Goal: Information Seeking & Learning: Check status

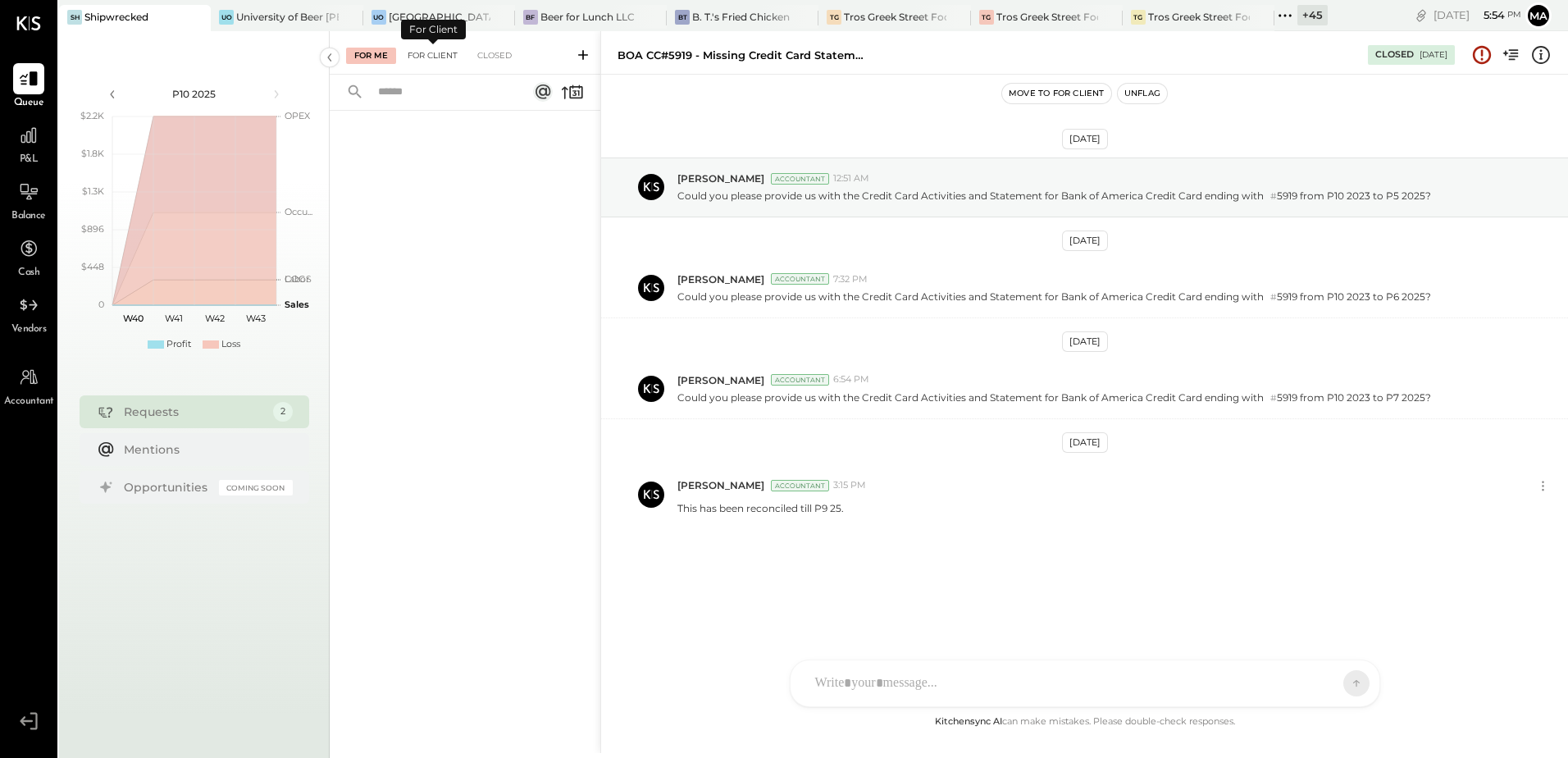
click at [442, 61] on div "For Client" at bounding box center [432, 56] width 66 height 17
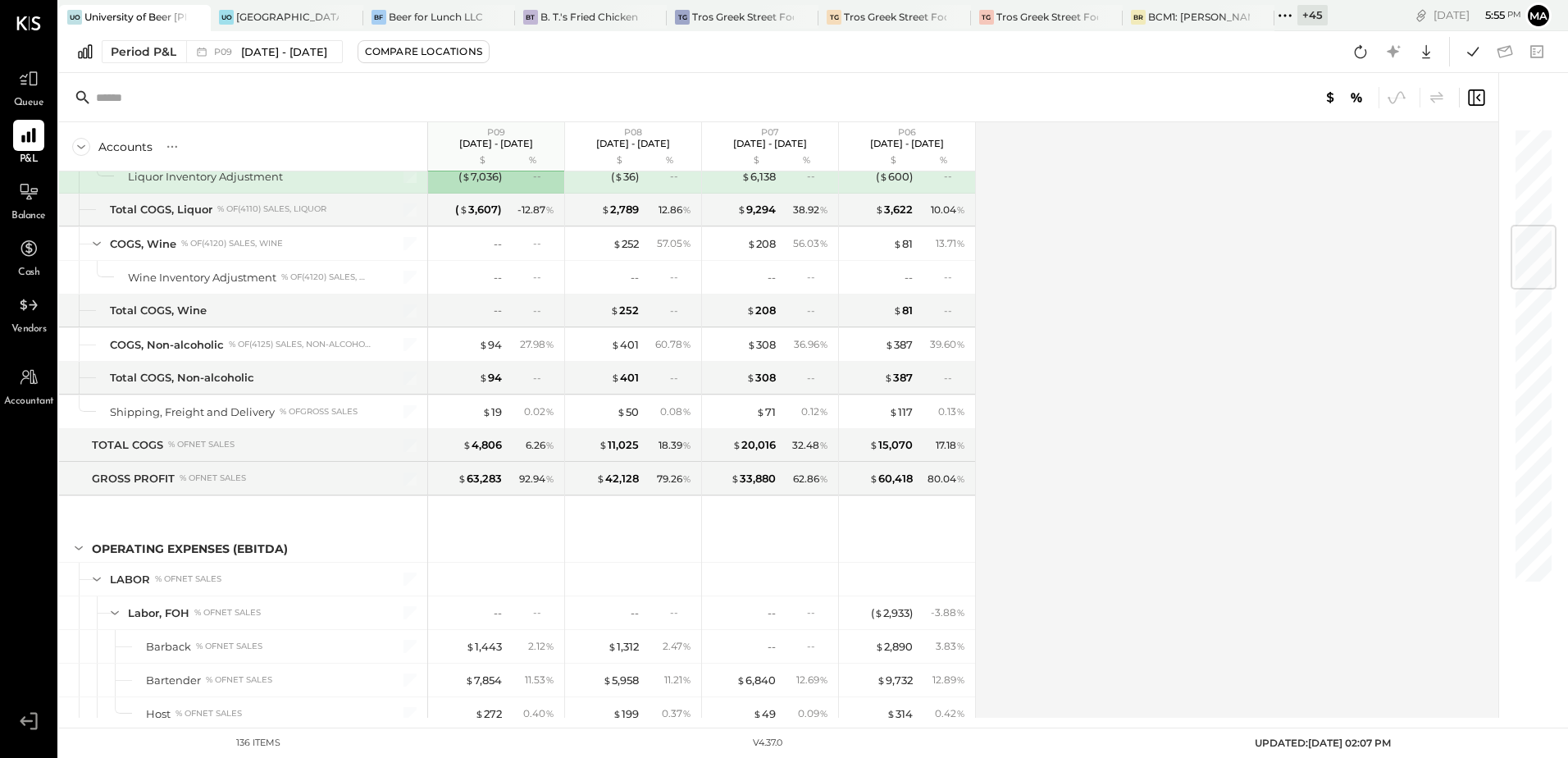
scroll to position [820, 0]
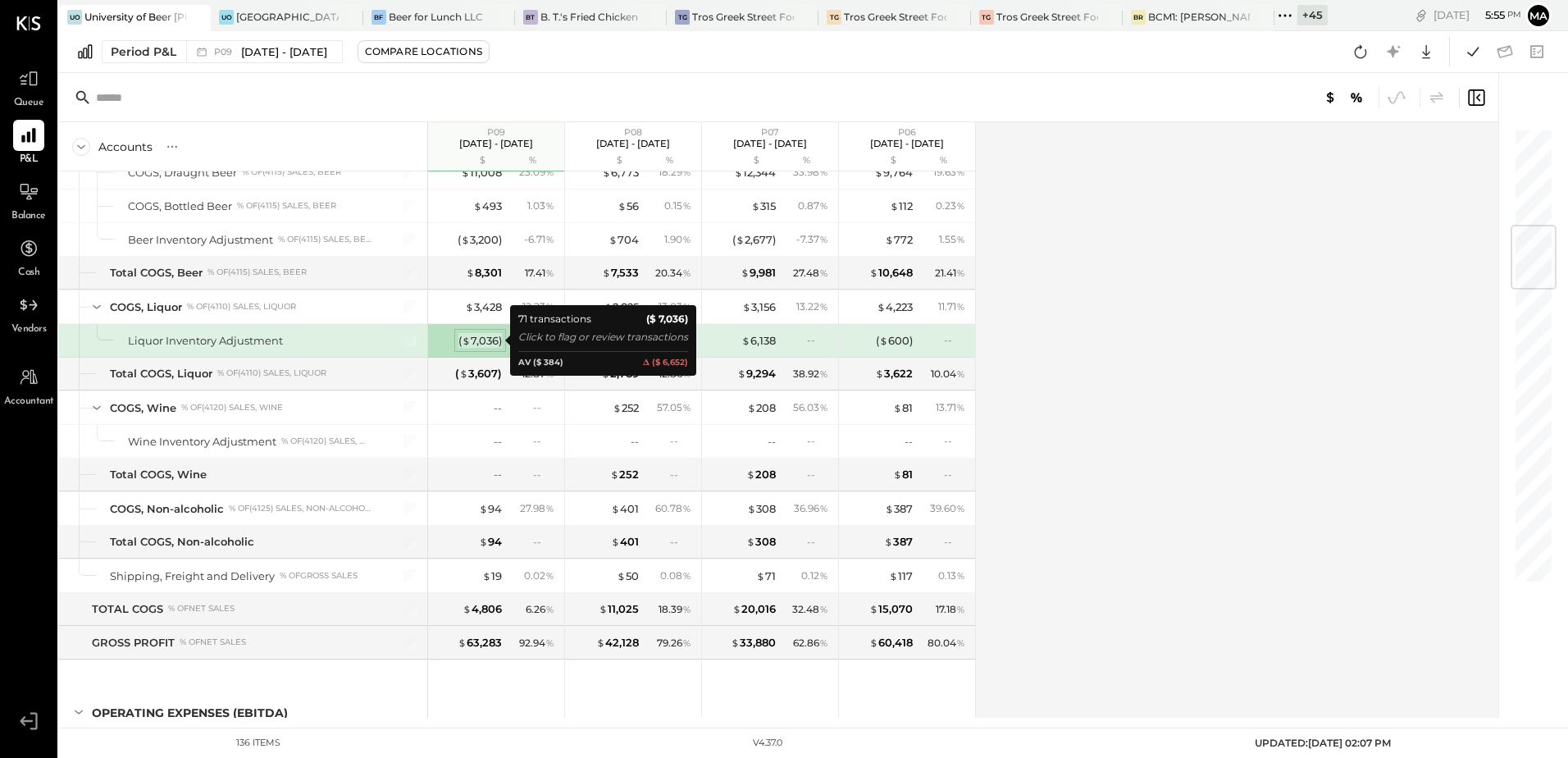
click at [480, 342] on div "( $ 7,036 )" at bounding box center [480, 341] width 43 height 16
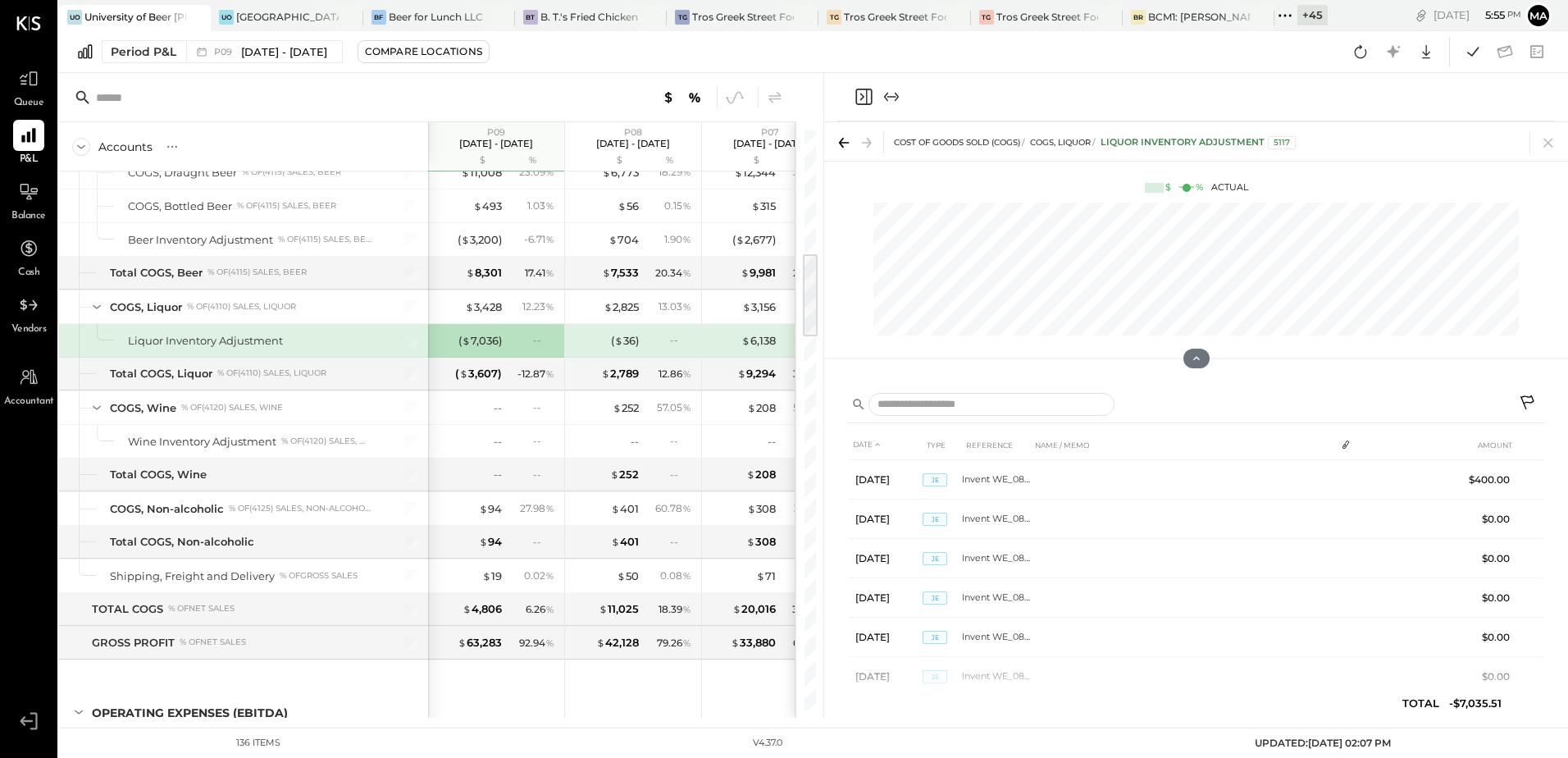
click at [1520, 402] on icon at bounding box center [1529, 405] width 20 height 20
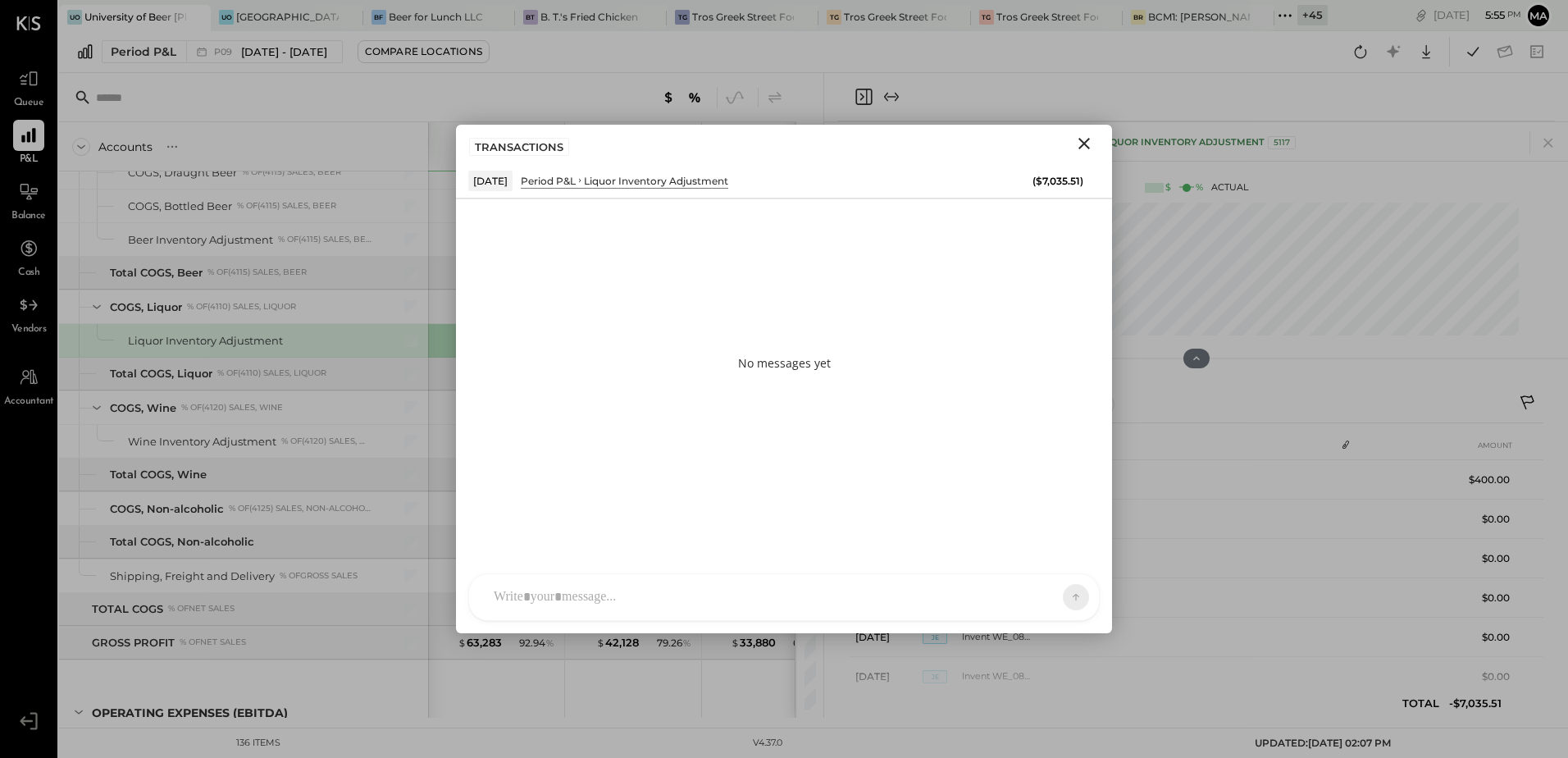
click at [509, 600] on div "SK [PERSON_NAME] [PERSON_NAME] [PERSON_NAME] [PERSON_NAME] S sbiggs MB [PERSON_…" at bounding box center [784, 597] width 631 height 48
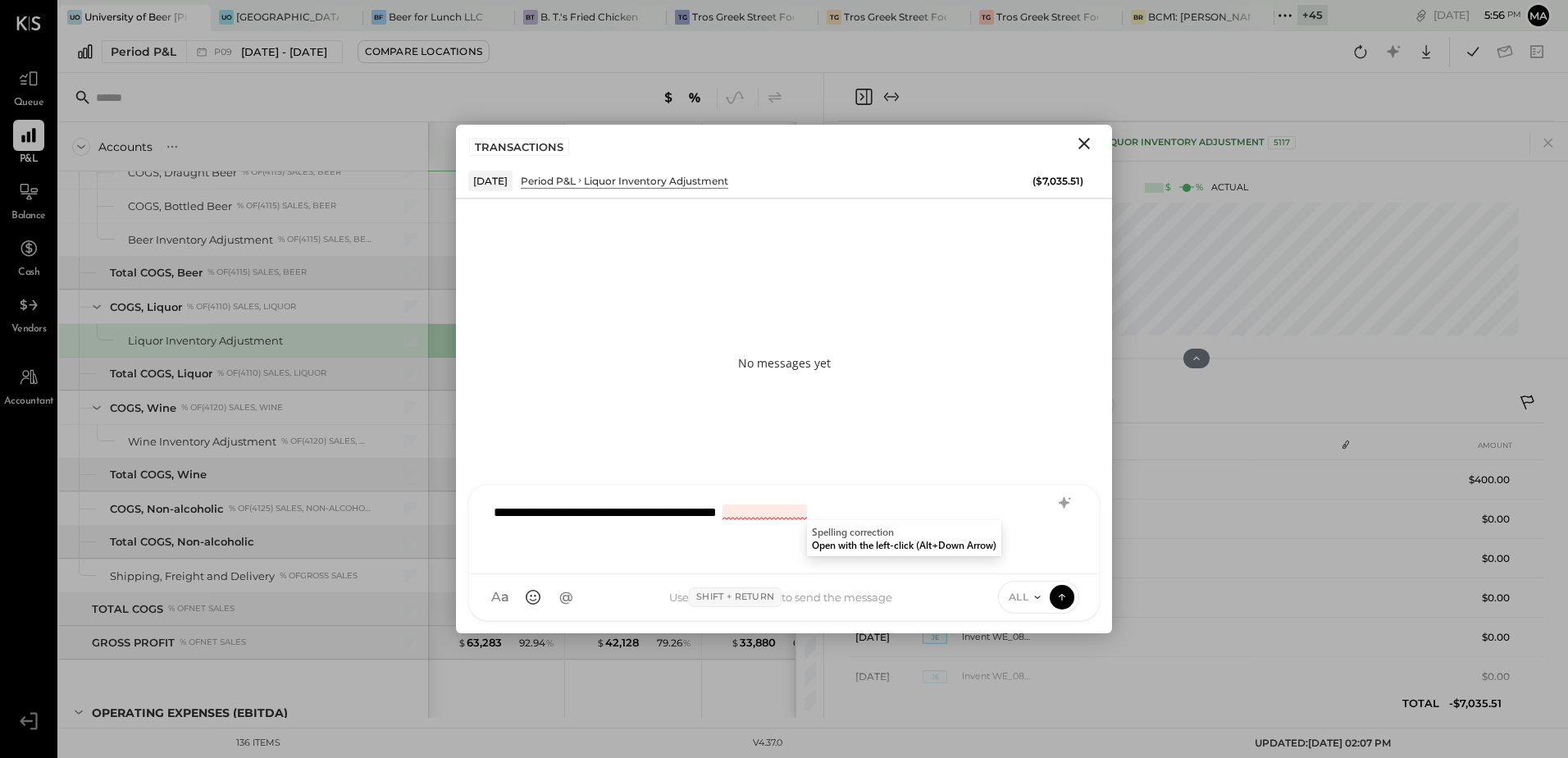
click at [741, 518] on div "**********" at bounding box center [784, 527] width 597 height 65
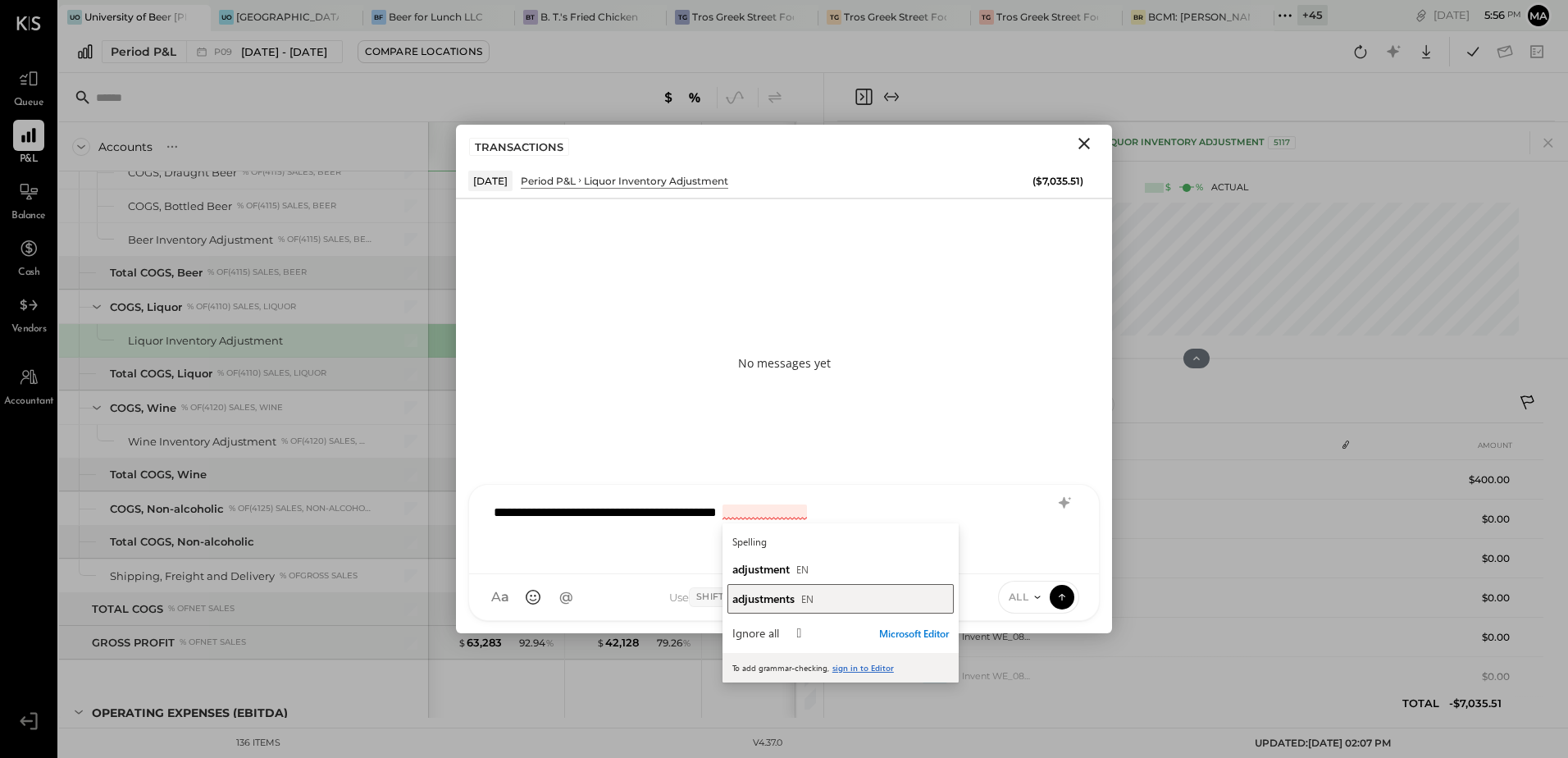
click at [768, 598] on span "adjustments" at bounding box center [764, 598] width 63 height 16
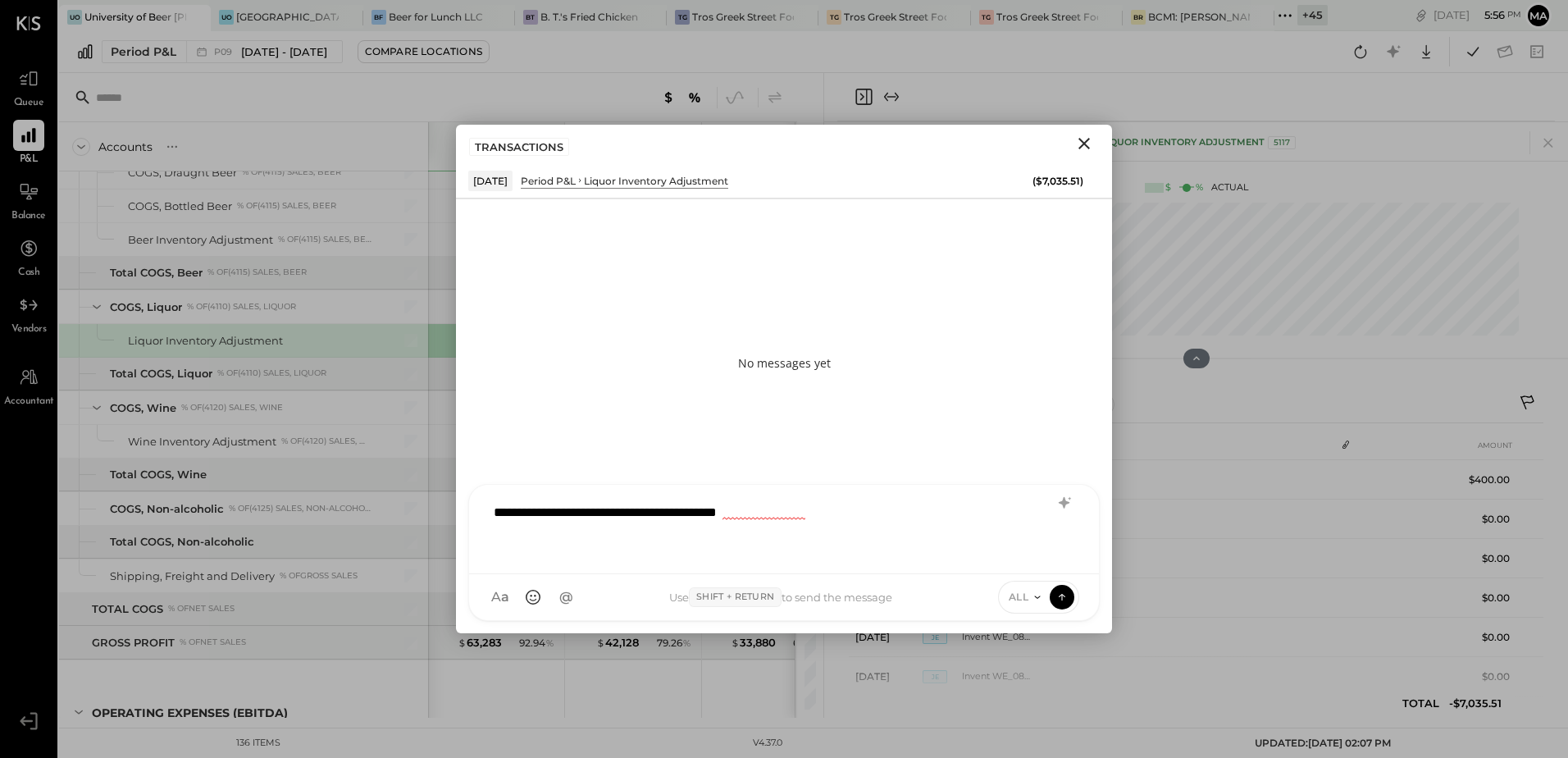
click at [774, 514] on div "**********" at bounding box center [784, 527] width 597 height 65
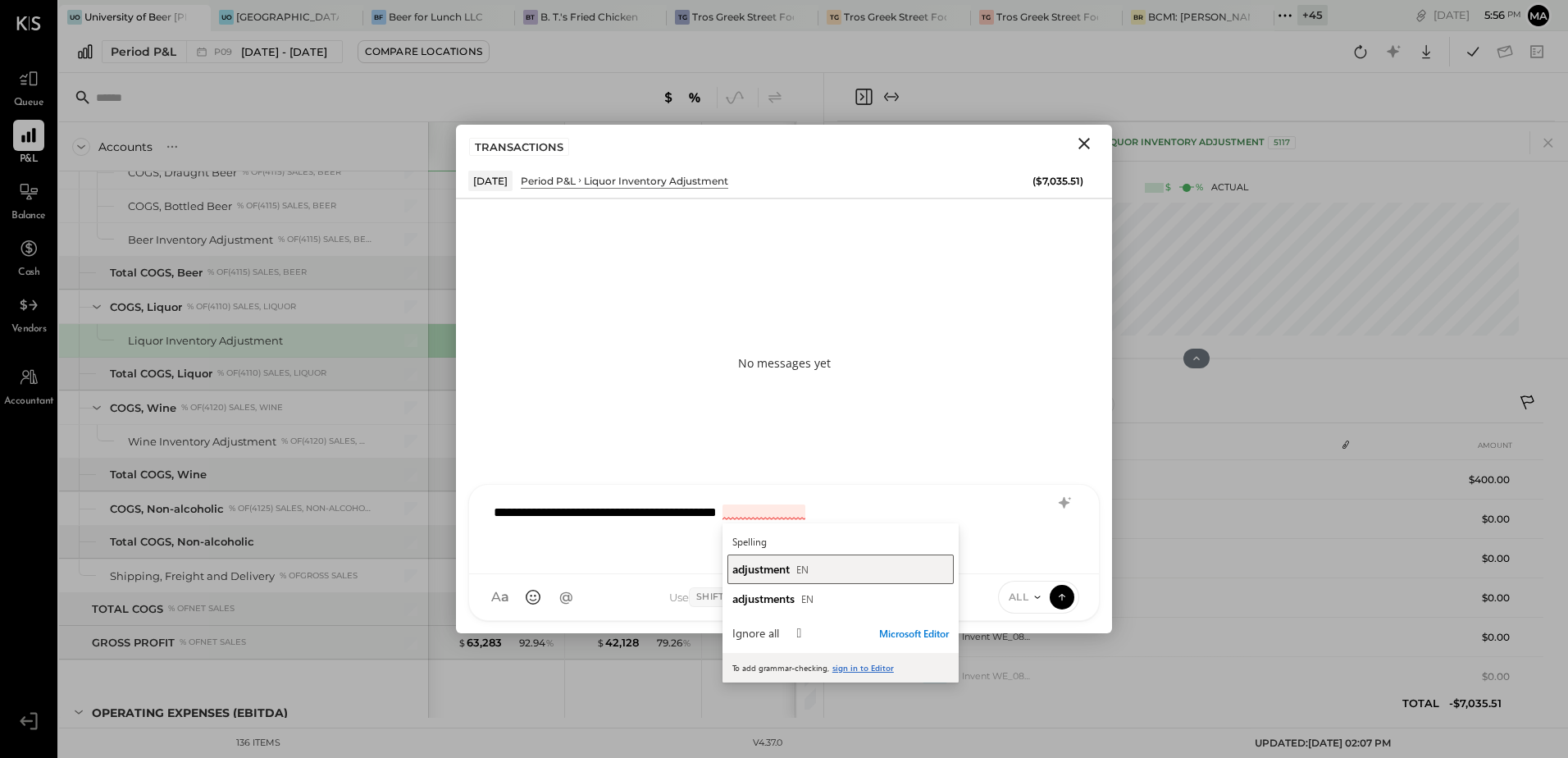
click at [779, 568] on span "adjustment" at bounding box center [761, 569] width 58 height 16
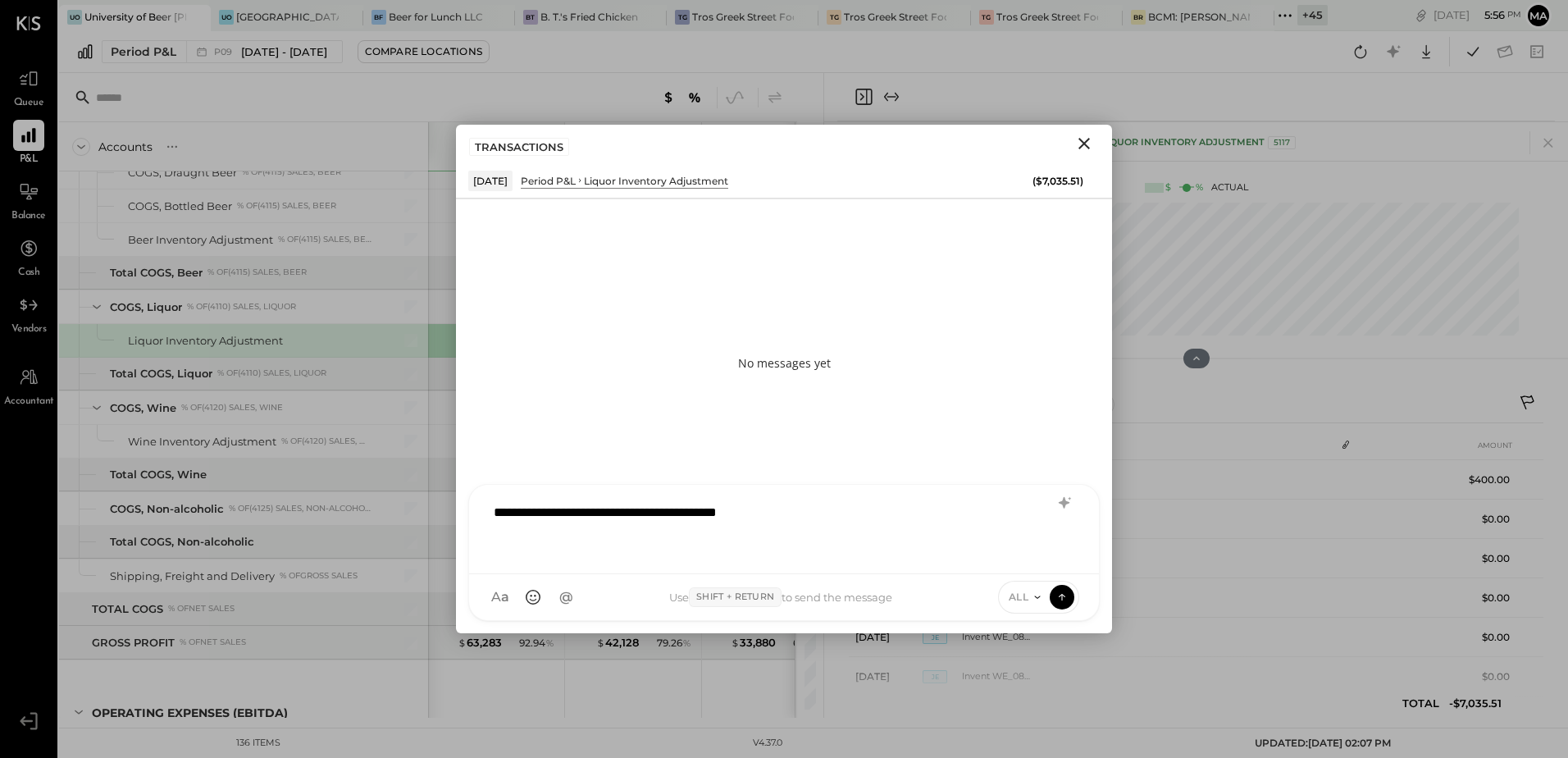
click at [834, 513] on div "**********" at bounding box center [784, 527] width 597 height 65
click at [1044, 600] on div "ALL" at bounding box center [1024, 597] width 51 height 14
click at [1048, 532] on div "ALL" at bounding box center [1047, 530] width 97 height 27
click at [1066, 595] on icon at bounding box center [1062, 597] width 15 height 17
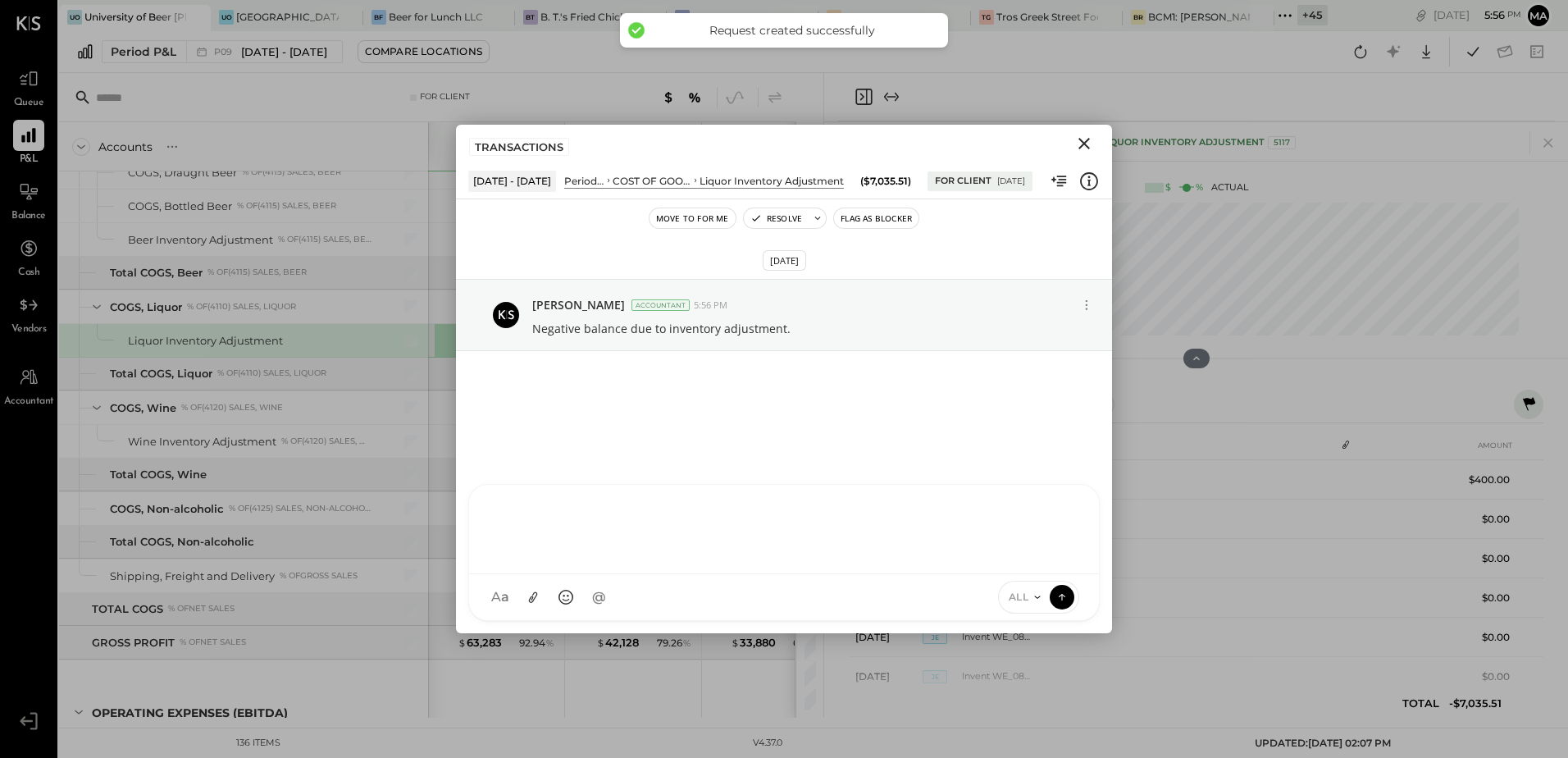
click at [1080, 147] on icon "Close" at bounding box center [1084, 144] width 12 height 12
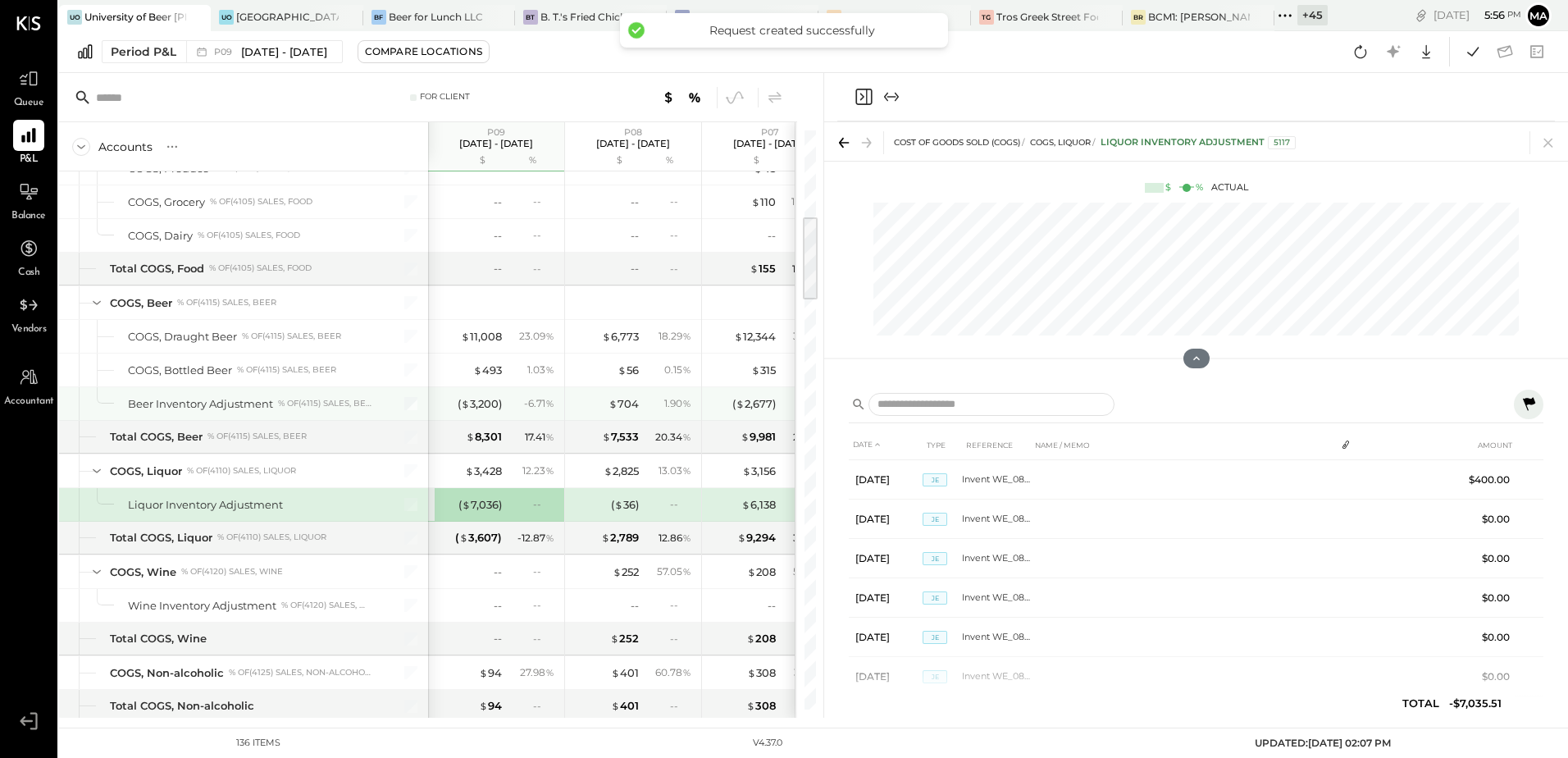
scroll to position [574, 0]
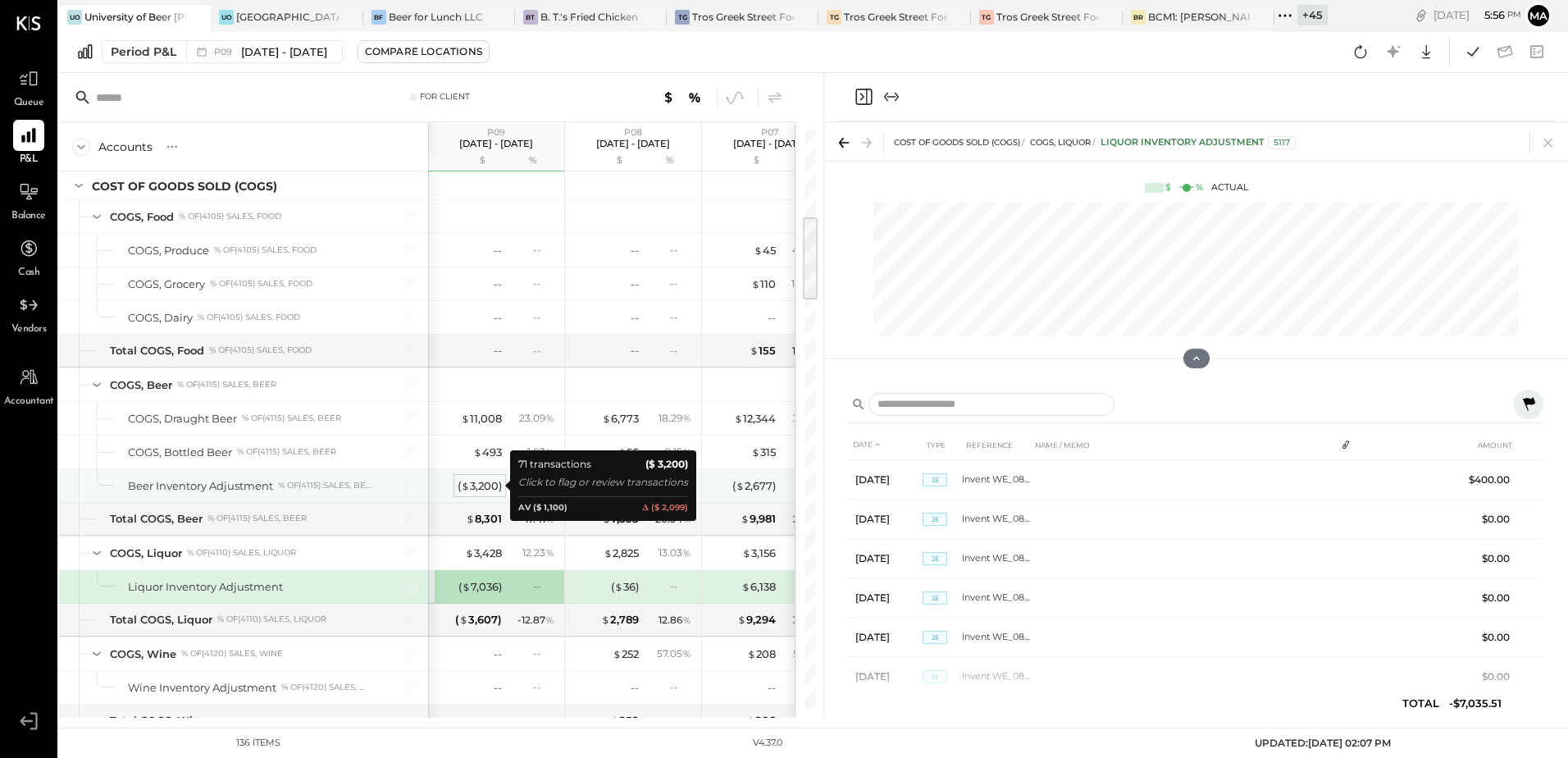
click at [479, 486] on div "( $ 3,200 )" at bounding box center [479, 486] width 44 height 16
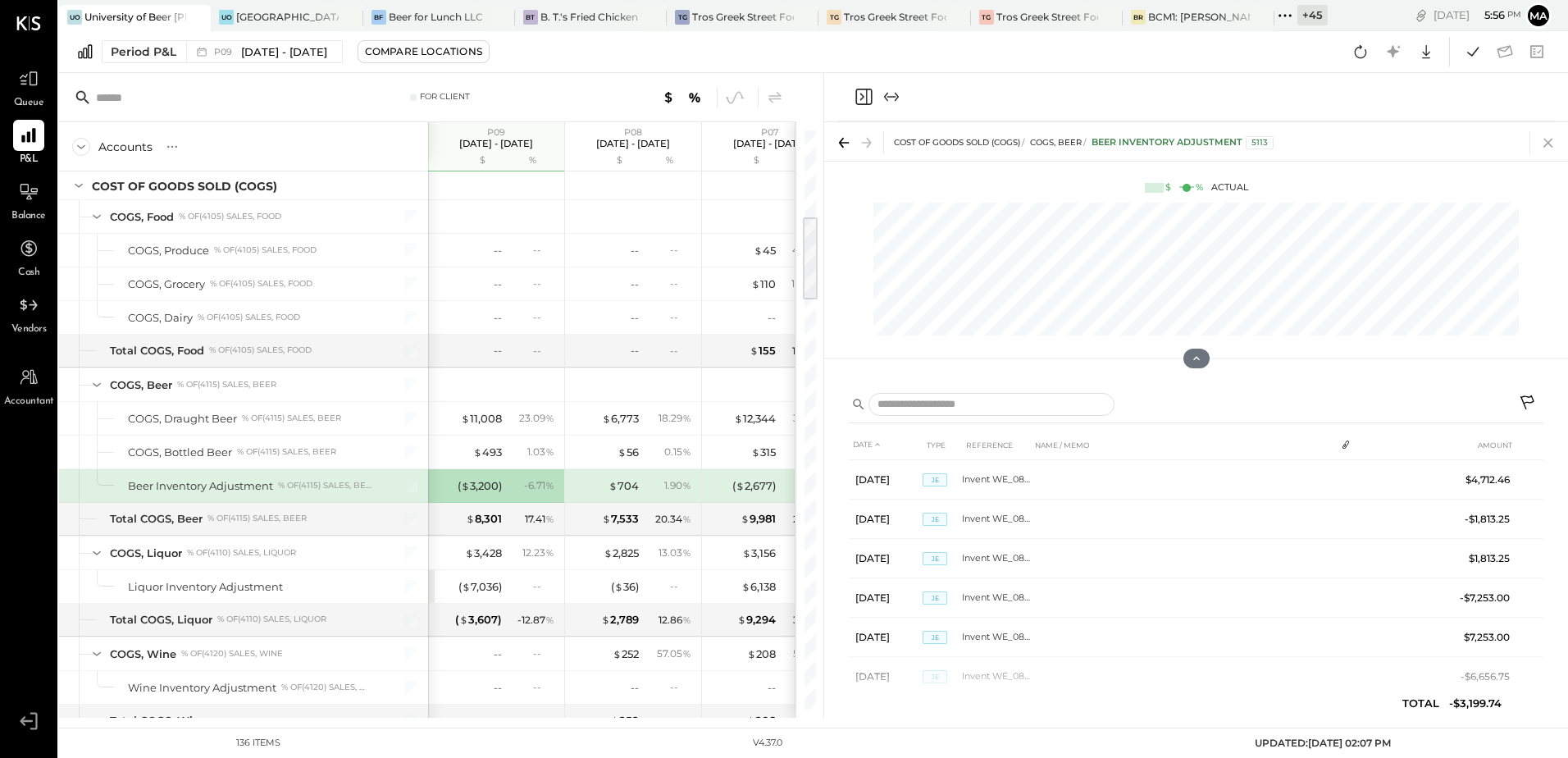
click at [1550, 141] on icon at bounding box center [1547, 142] width 23 height 23
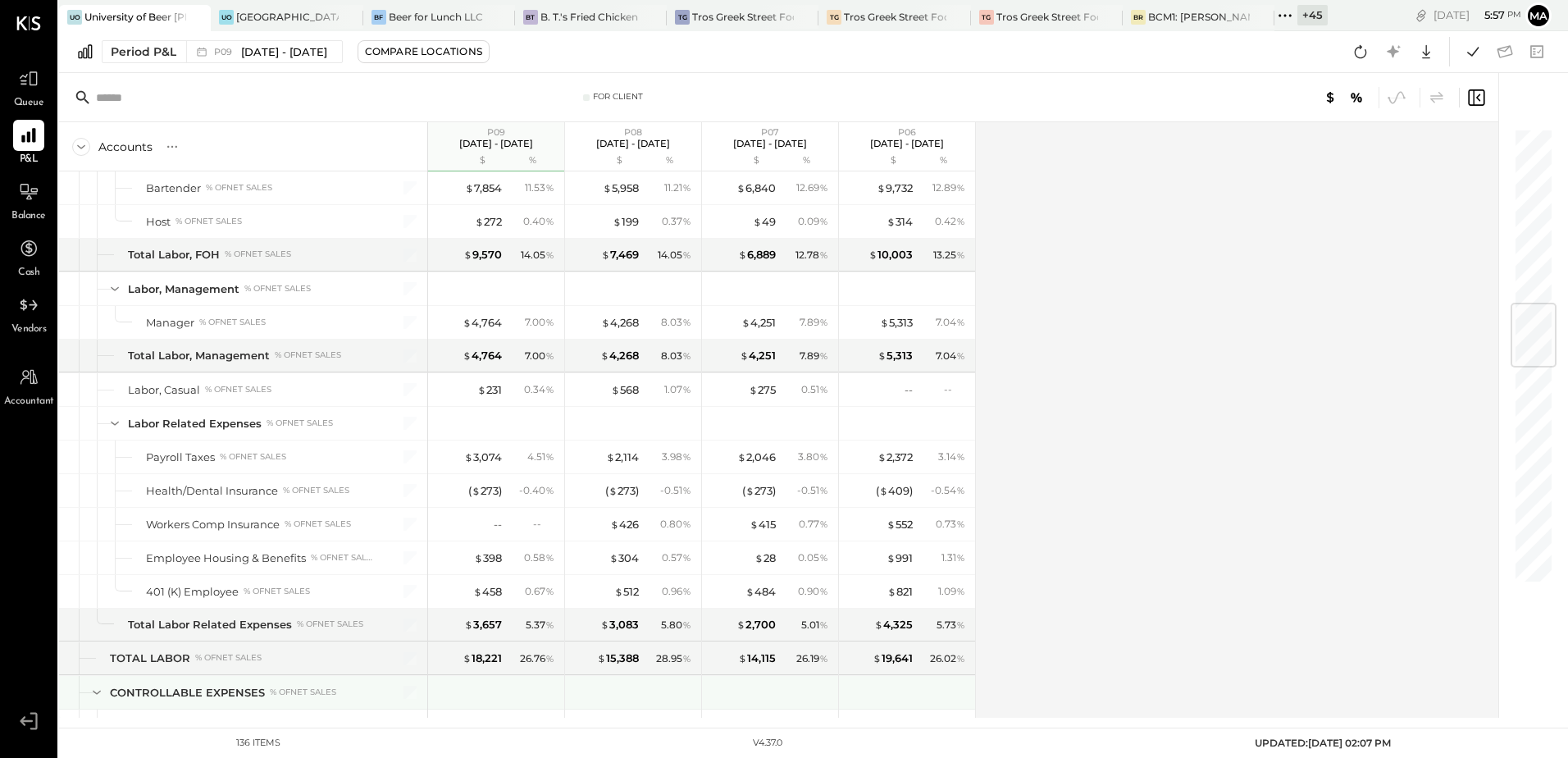
scroll to position [1559, 0]
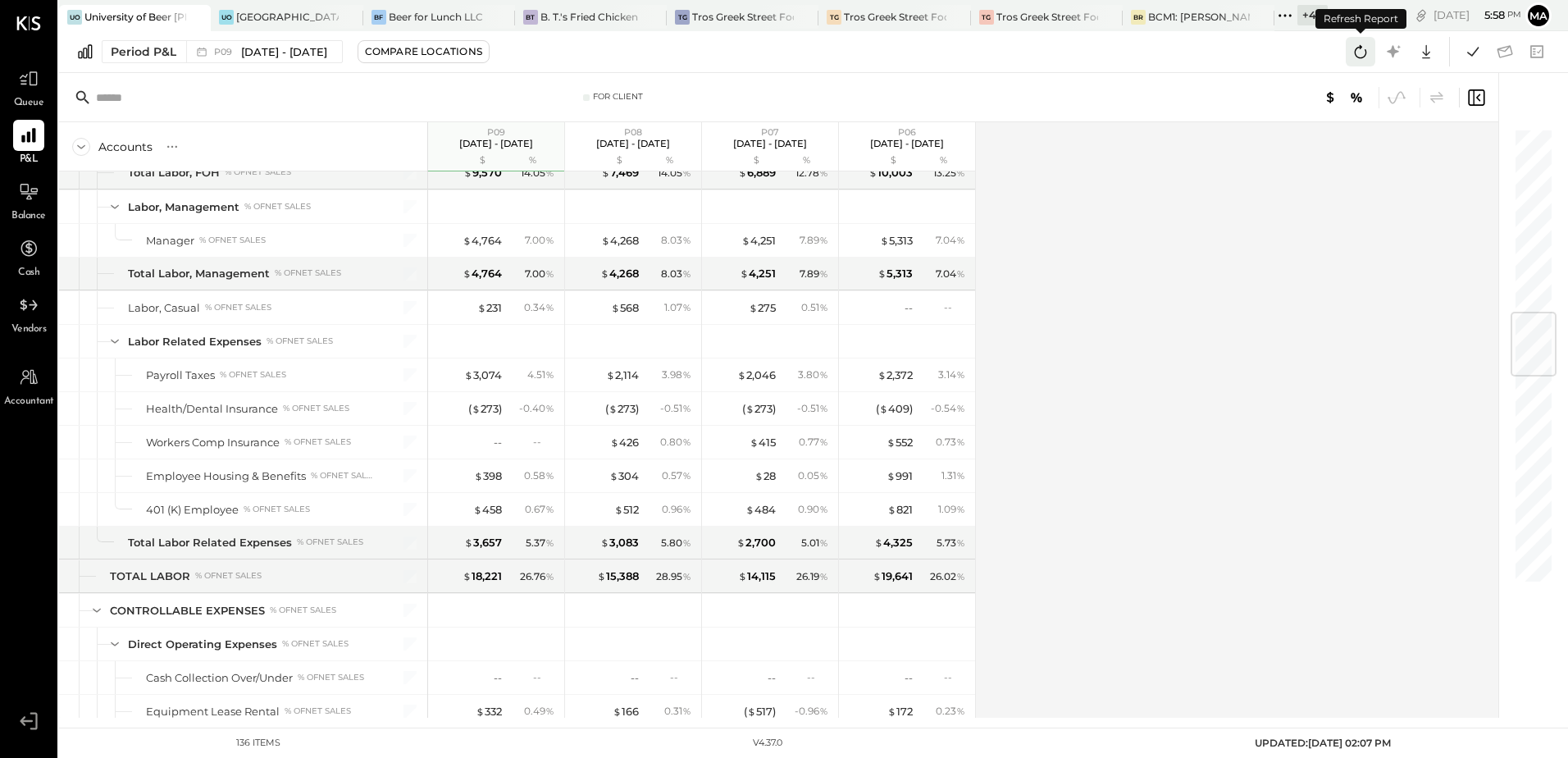
click at [1361, 47] on icon at bounding box center [1361, 52] width 13 height 13
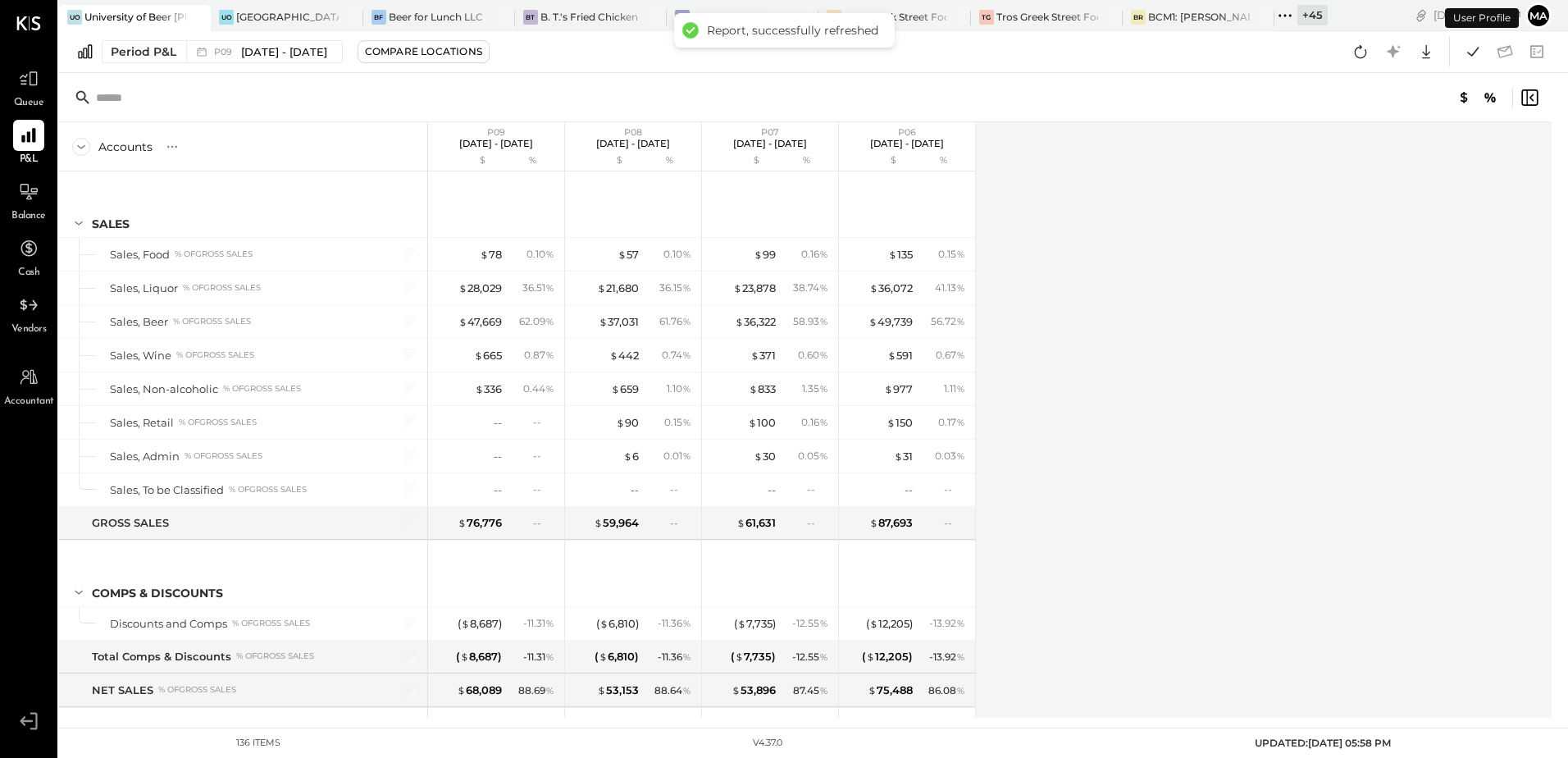
scroll to position [599, 0]
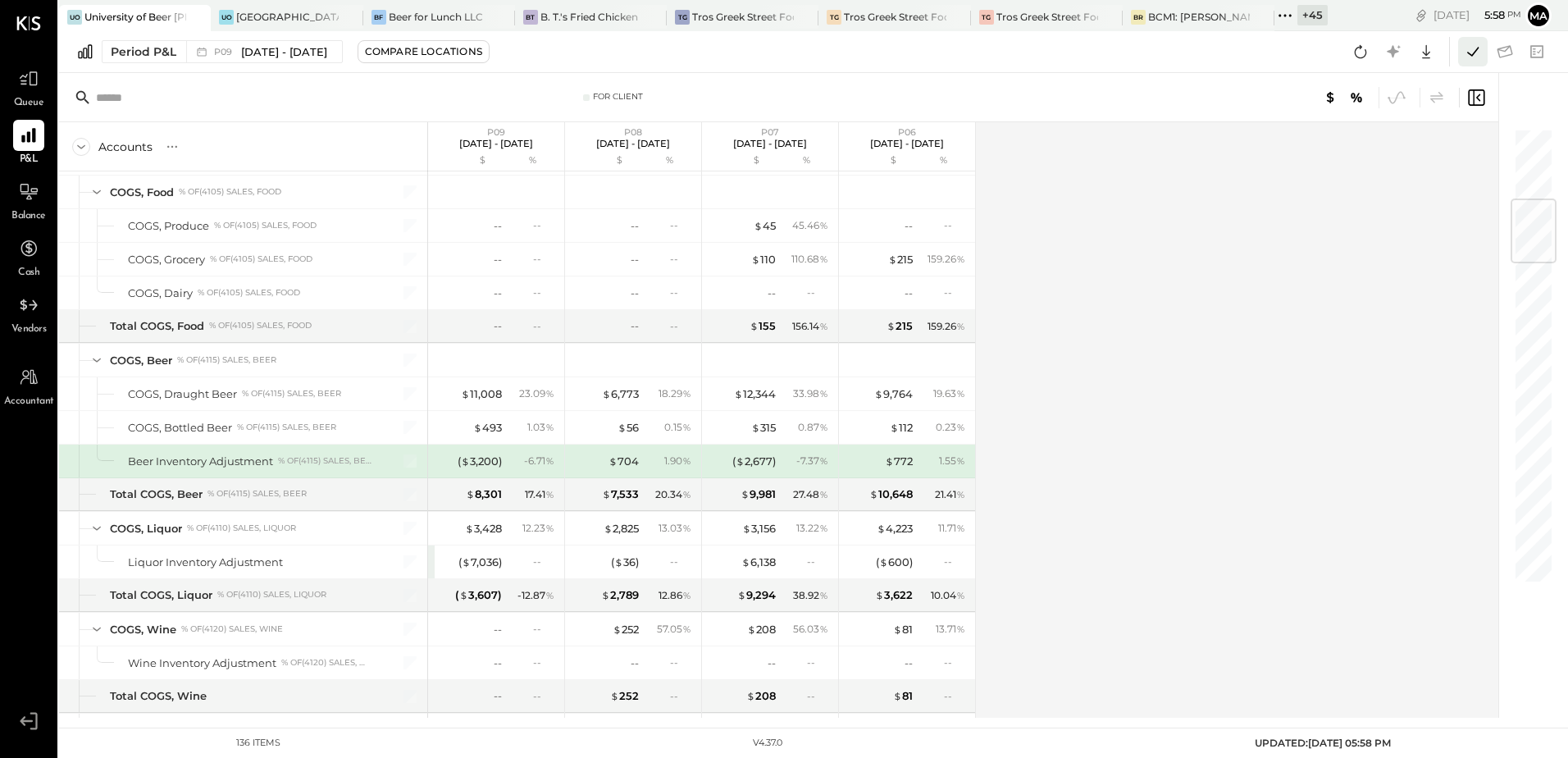
click at [1470, 50] on icon at bounding box center [1472, 51] width 21 height 21
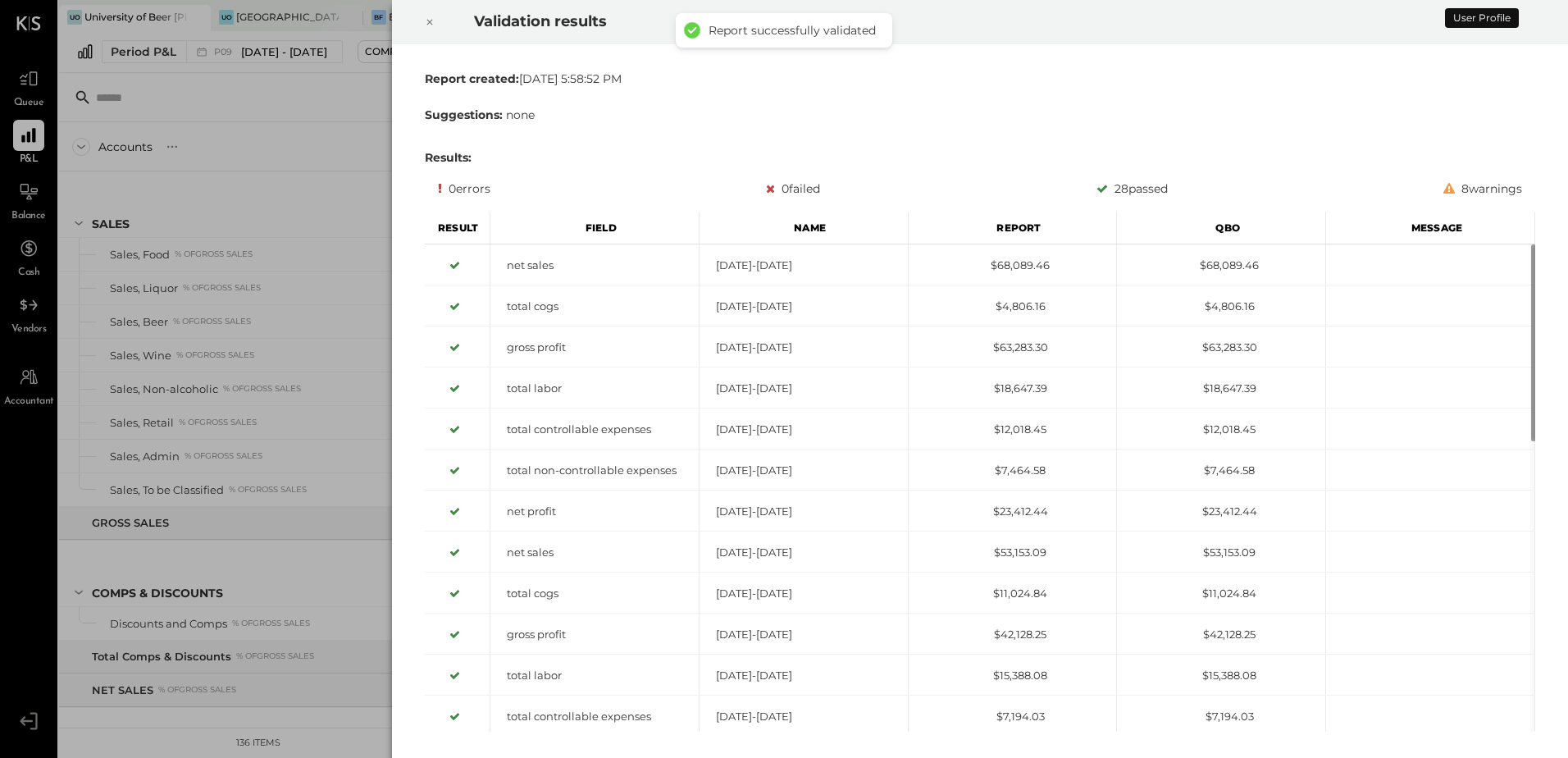
scroll to position [599, 0]
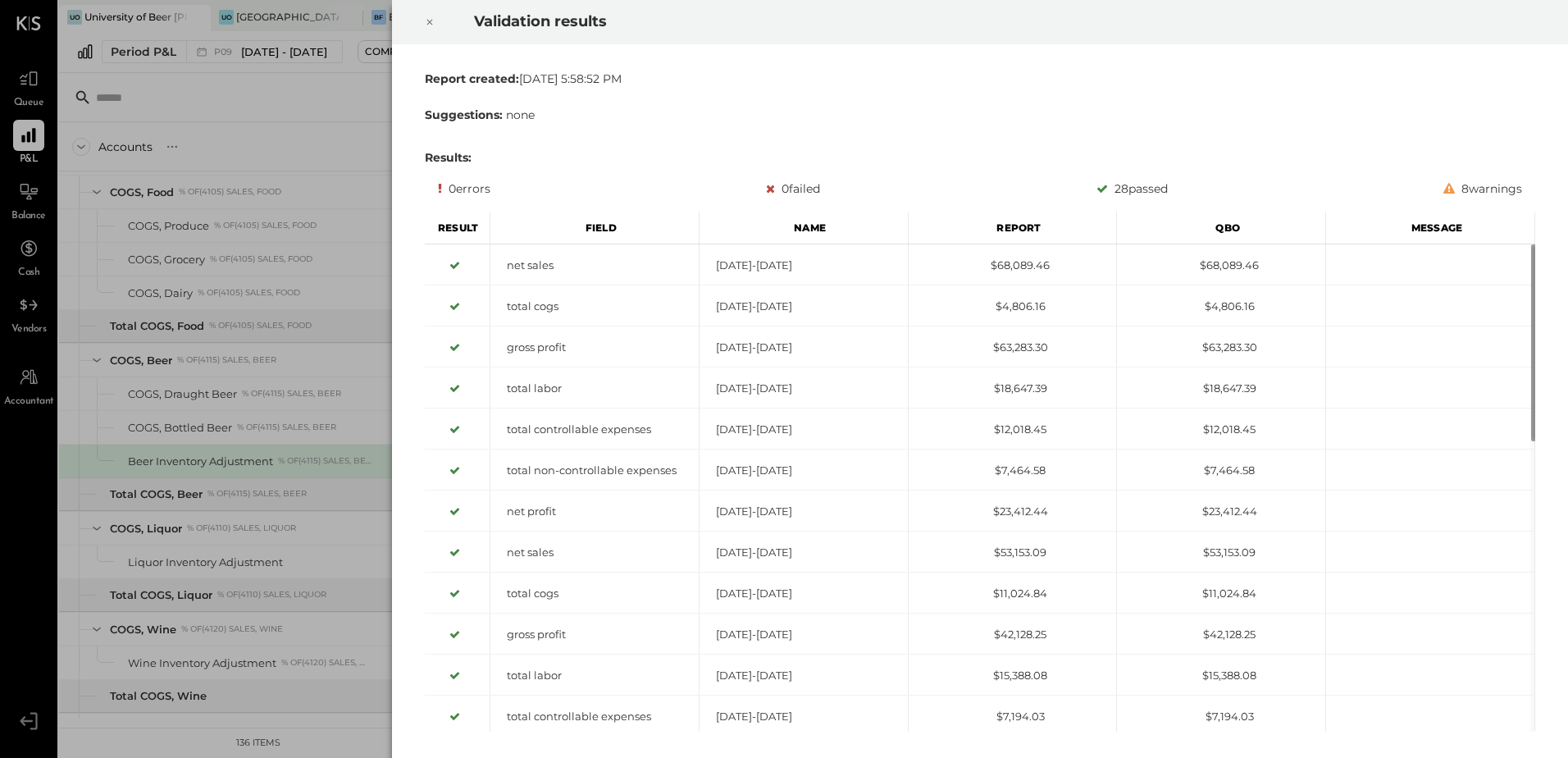
click at [433, 21] on icon at bounding box center [430, 23] width 10 height 20
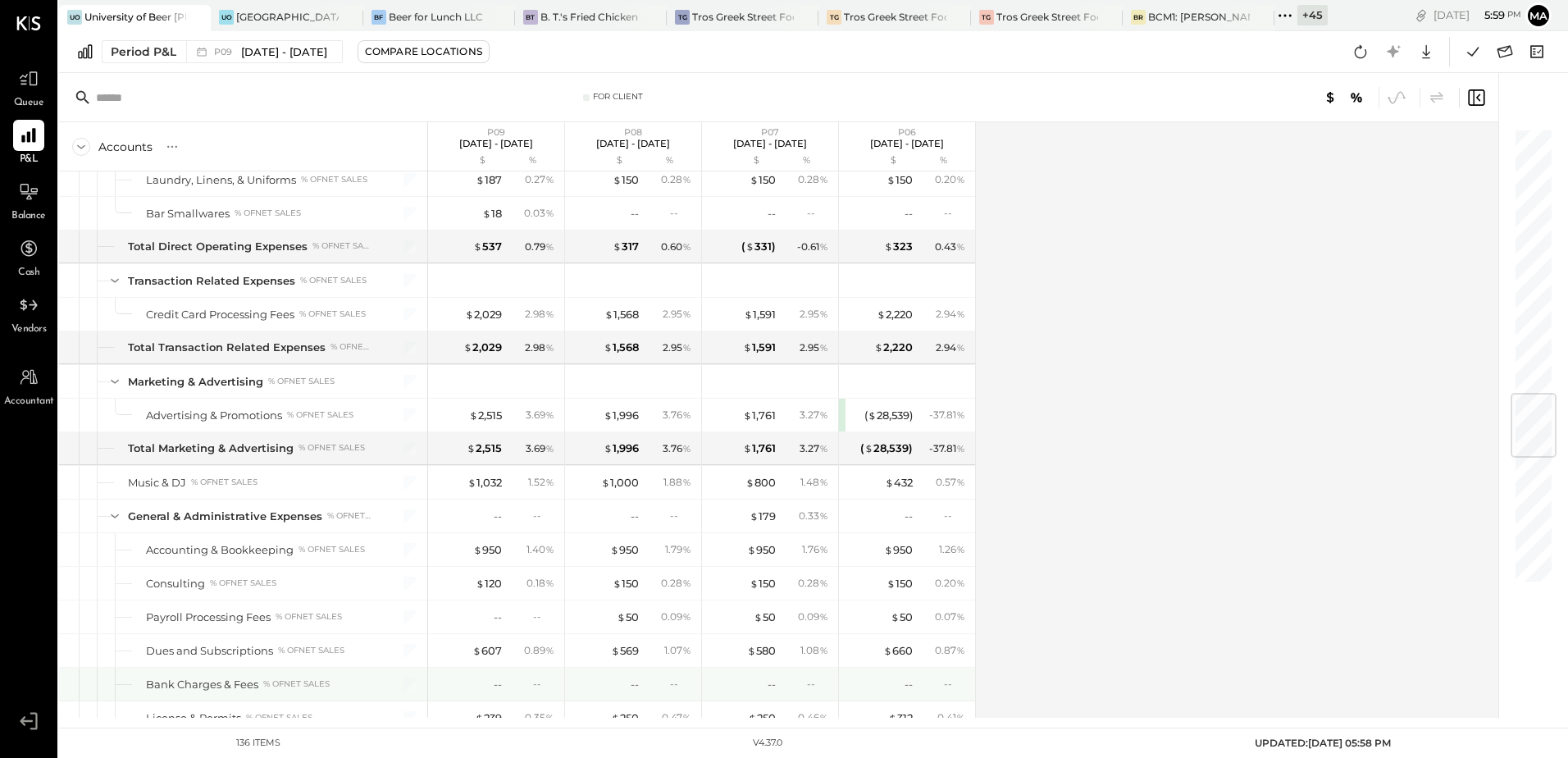
scroll to position [2240, 0]
